Goal: Task Accomplishment & Management: Complete application form

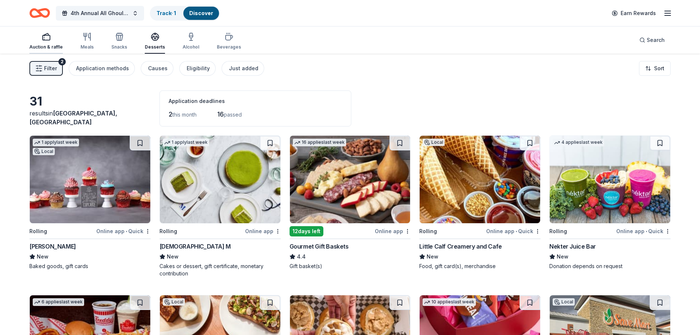
click at [50, 40] on icon "button" at bounding box center [46, 36] width 9 height 9
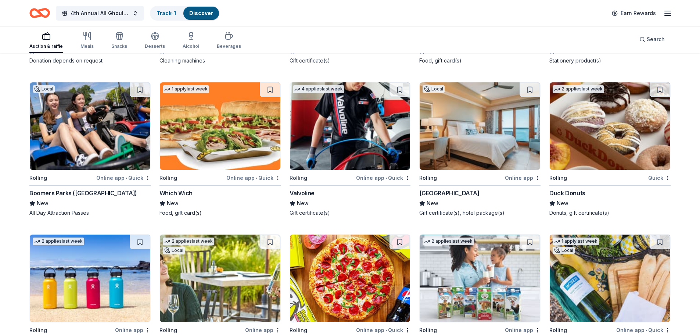
scroll to position [3329, 0]
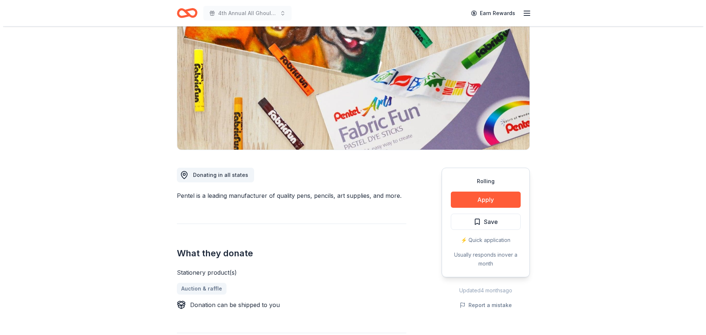
scroll to position [110, 0]
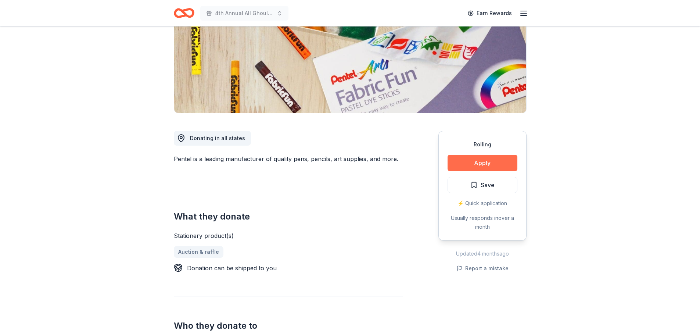
click at [485, 165] on button "Apply" at bounding box center [483, 163] width 70 height 16
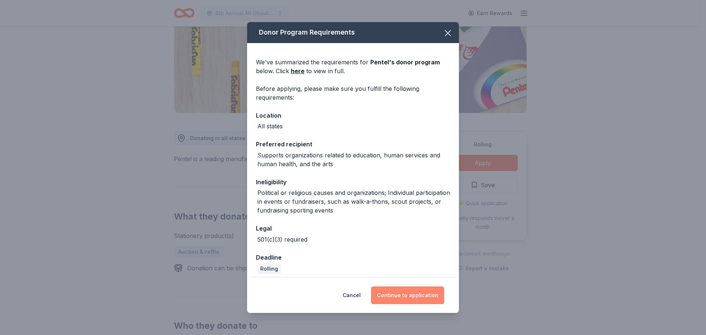
click at [412, 298] on button "Continue to application" at bounding box center [407, 295] width 73 height 18
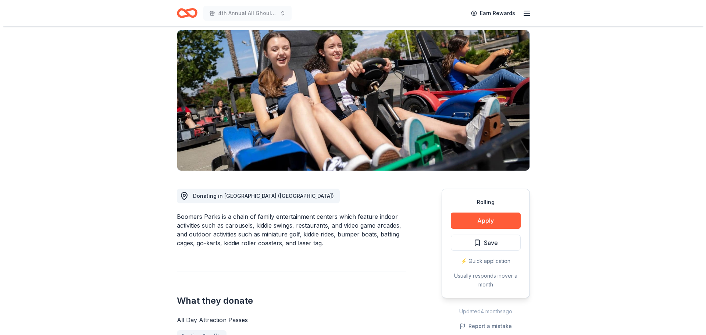
scroll to position [74, 0]
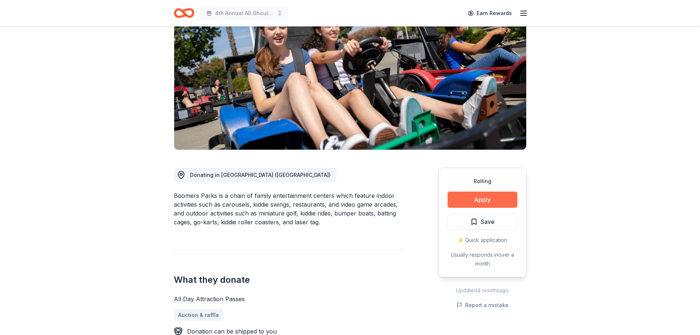
click at [486, 197] on button "Apply" at bounding box center [483, 200] width 70 height 16
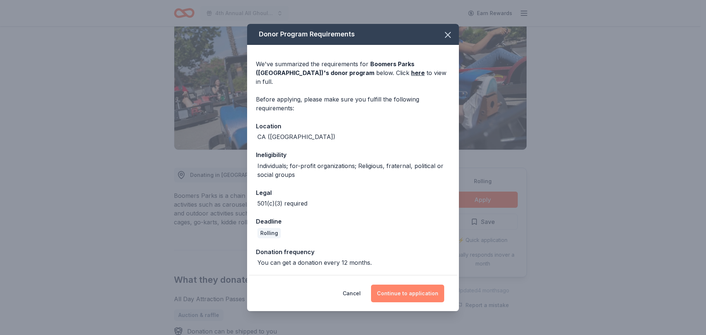
click at [412, 289] on button "Continue to application" at bounding box center [407, 294] width 73 height 18
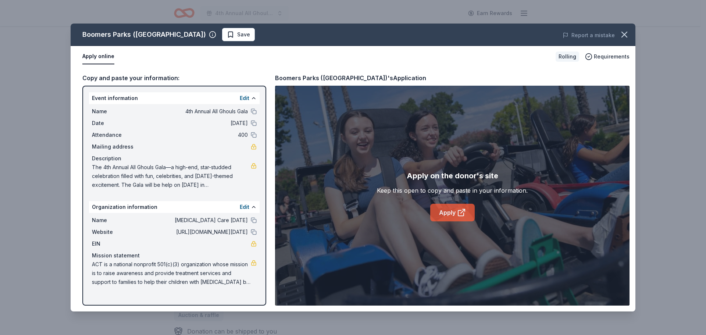
click at [458, 211] on icon at bounding box center [461, 212] width 9 height 9
